Goal: Navigation & Orientation: Find specific page/section

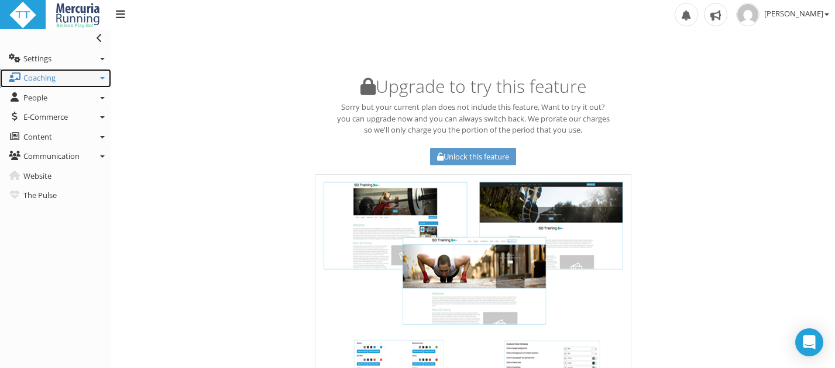
click at [51, 77] on span "Coaching" at bounding box center [39, 78] width 32 height 11
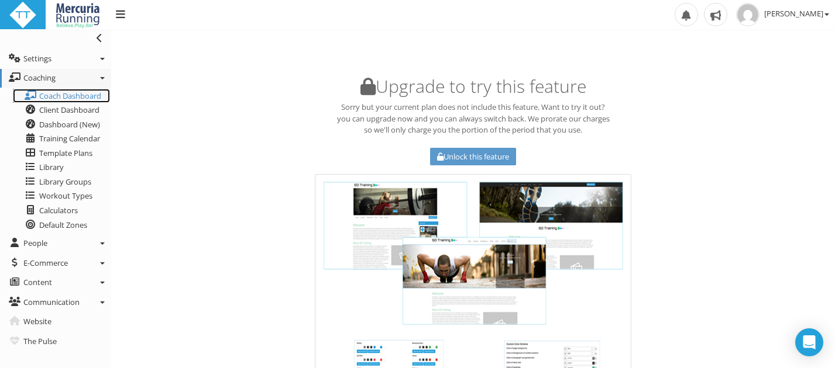
click at [77, 99] on span "Coach Dashboard" at bounding box center [70, 96] width 62 height 11
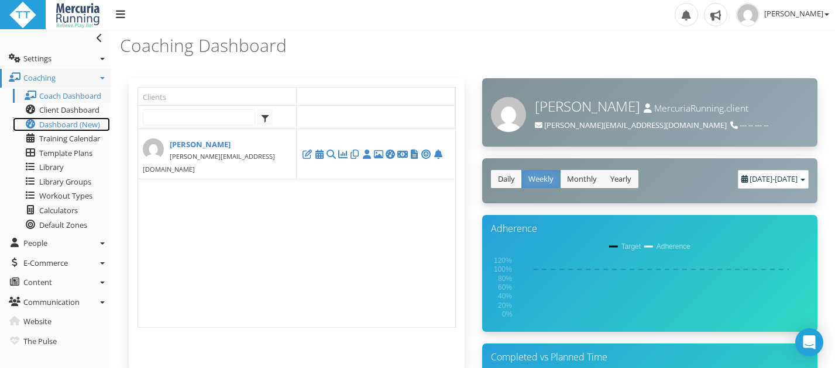
click at [68, 125] on span "Dashboard (New)" at bounding box center [69, 124] width 61 height 11
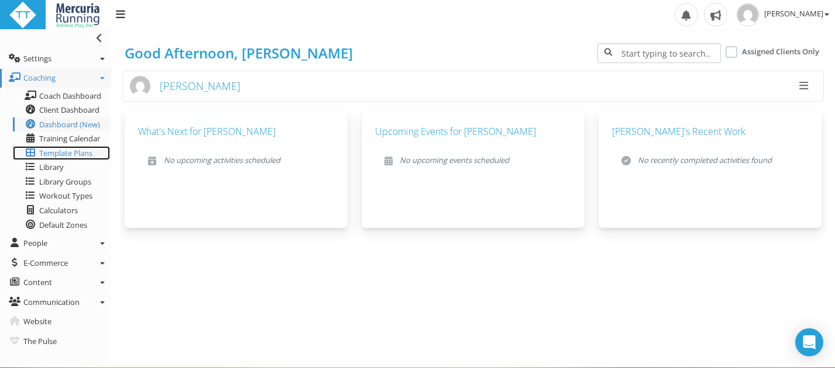
click at [56, 153] on span "Template Plans" at bounding box center [65, 153] width 53 height 11
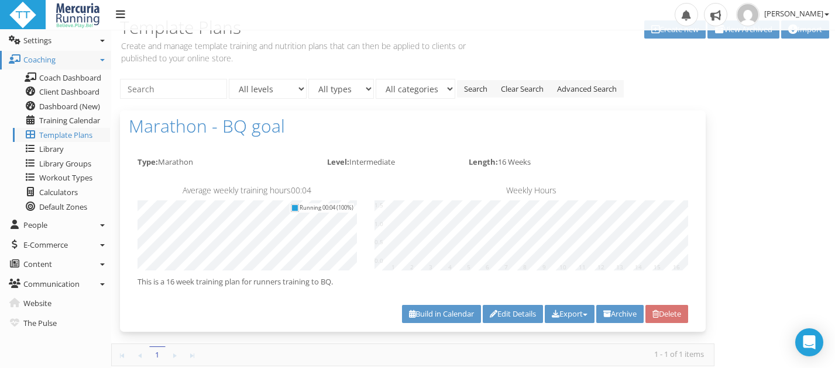
scroll to position [35, 0]
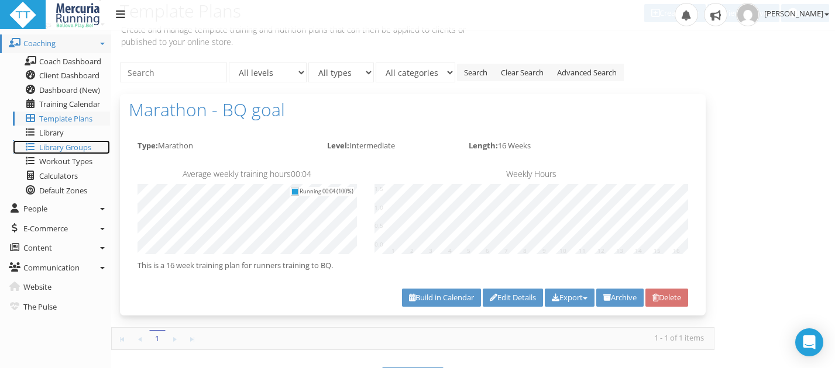
click at [57, 148] on span "Library Groups" at bounding box center [65, 147] width 52 height 11
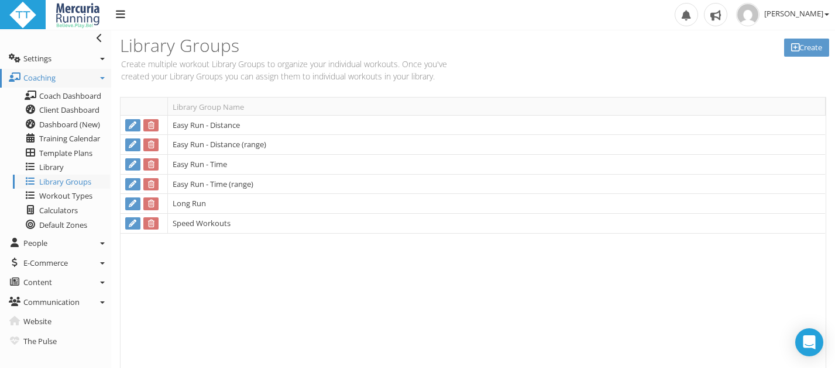
scroll to position [5, 0]
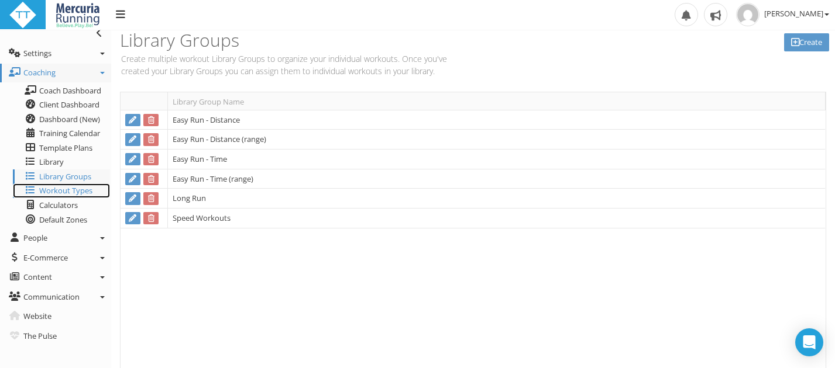
click at [56, 192] on span "Workout Types" at bounding box center [65, 190] width 53 height 11
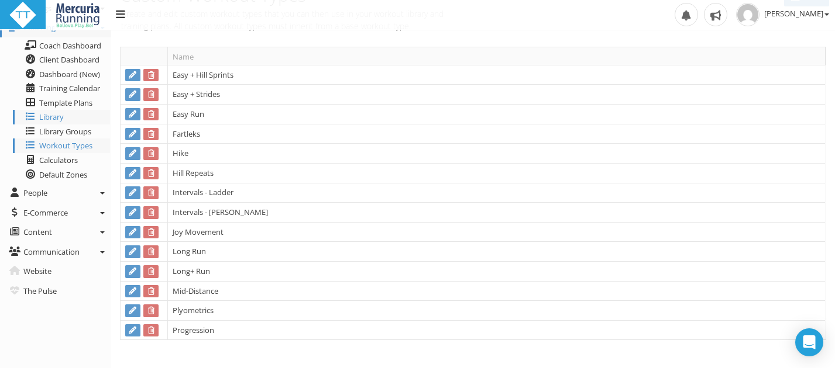
scroll to position [54, 0]
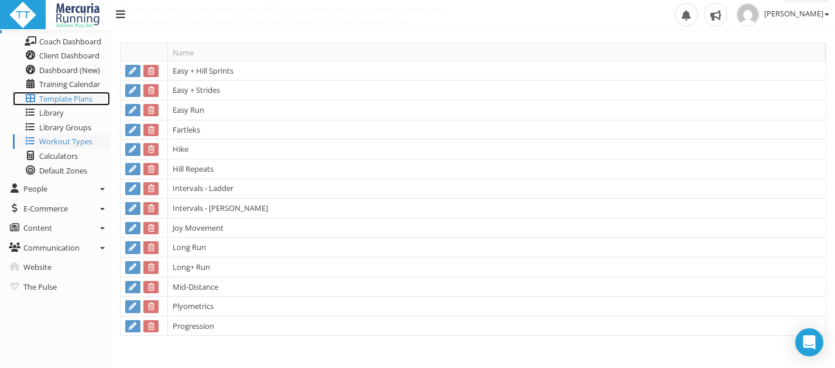
click at [58, 101] on span "Template Plans" at bounding box center [65, 99] width 53 height 11
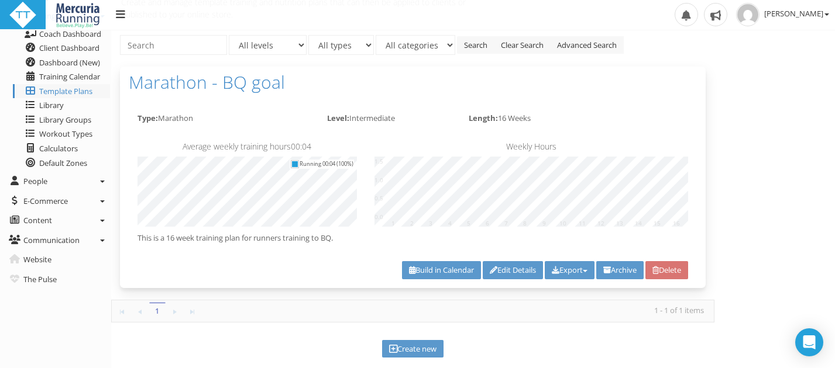
scroll to position [61, 0]
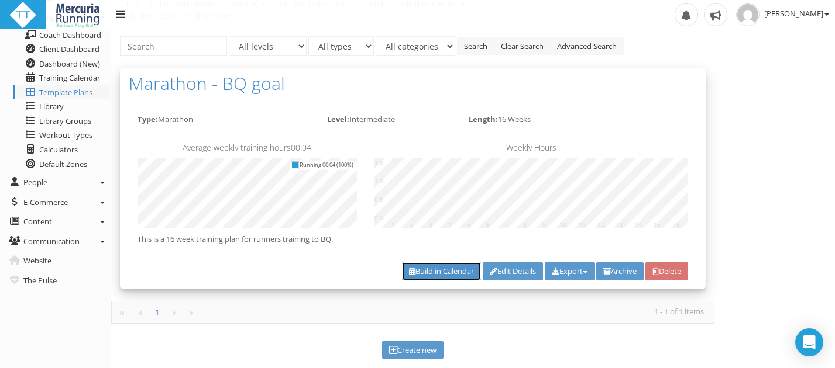
click at [436, 270] on link "Build in Calendar" at bounding box center [441, 272] width 79 height 18
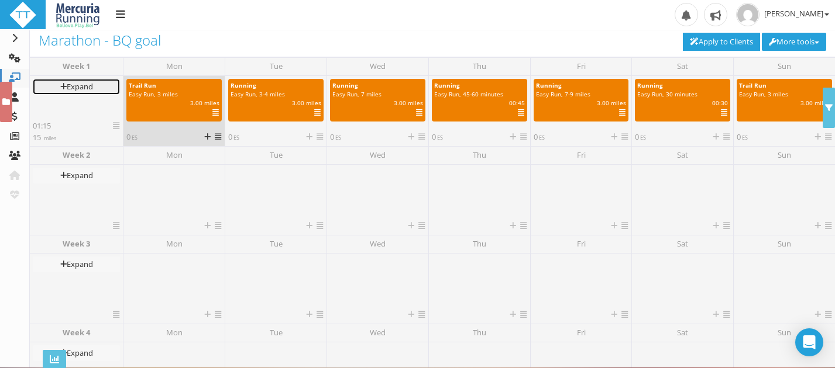
click at [85, 88] on link "Expand" at bounding box center [76, 87] width 87 height 16
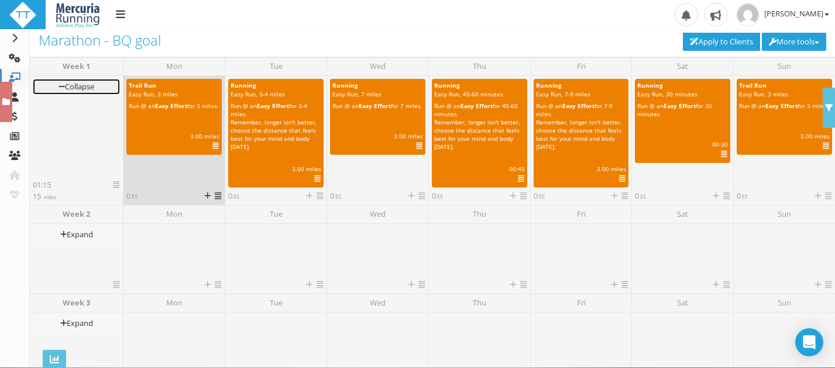
click at [60, 86] on icon at bounding box center [61, 87] width 6 height 8
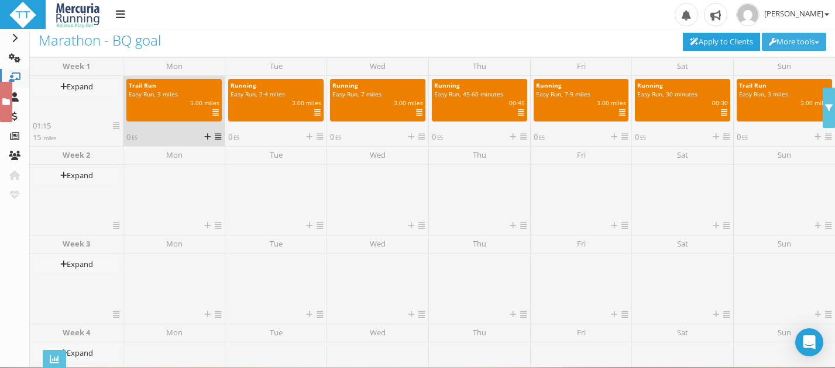
click at [802, 37] on button "More tools" at bounding box center [793, 42] width 64 height 18
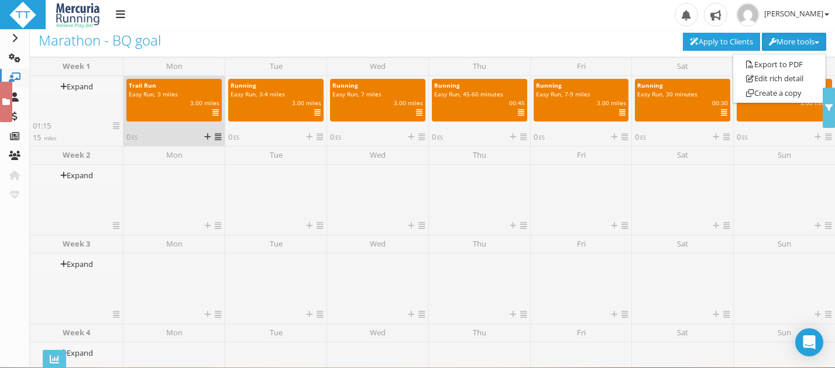
click at [573, 17] on div "Upload Logo Toggle navigation Toggle navigation Jenni Nettik Profile Billing Us…" at bounding box center [417, 15] width 835 height 30
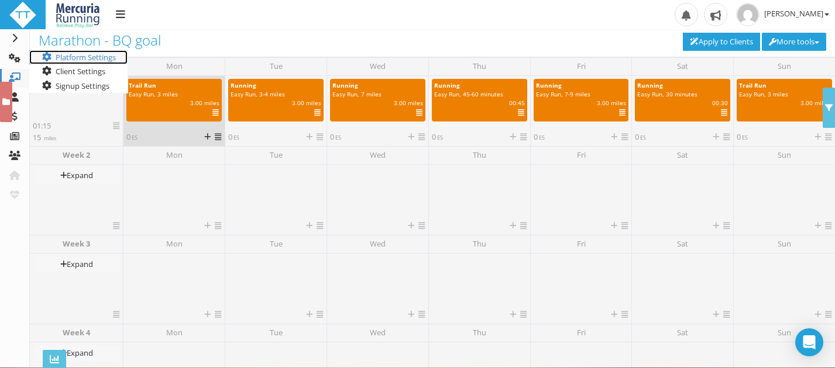
click at [67, 57] on link "Platform Settings" at bounding box center [78, 57] width 98 height 15
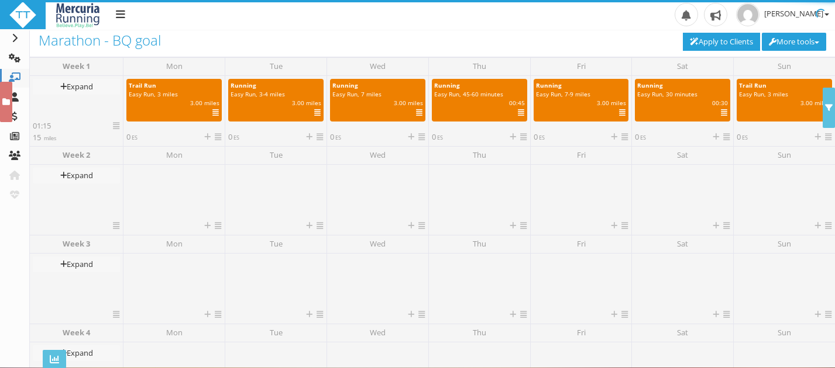
click at [99, 59] on div "Week 1" at bounding box center [76, 66] width 94 height 19
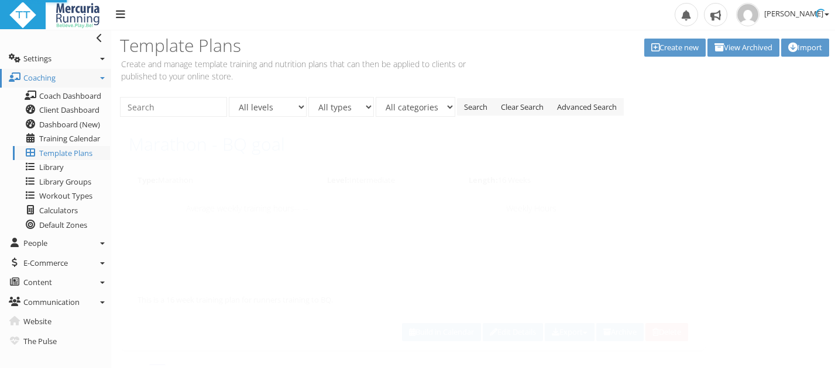
scroll to position [61, 0]
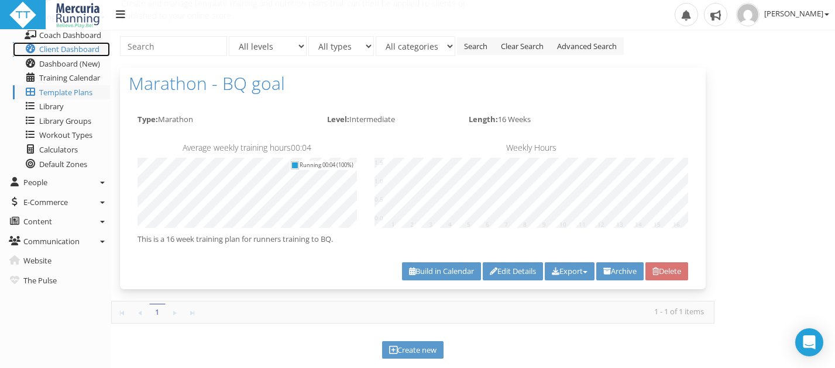
click at [82, 52] on span "Client Dashboard" at bounding box center [69, 49] width 60 height 11
